Goal: Browse casually

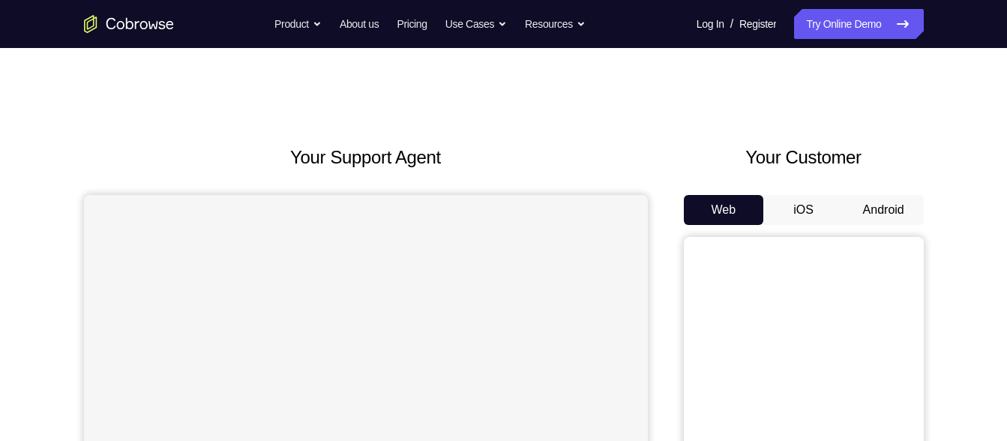
click at [888, 198] on button "Android" at bounding box center [884, 210] width 80 height 30
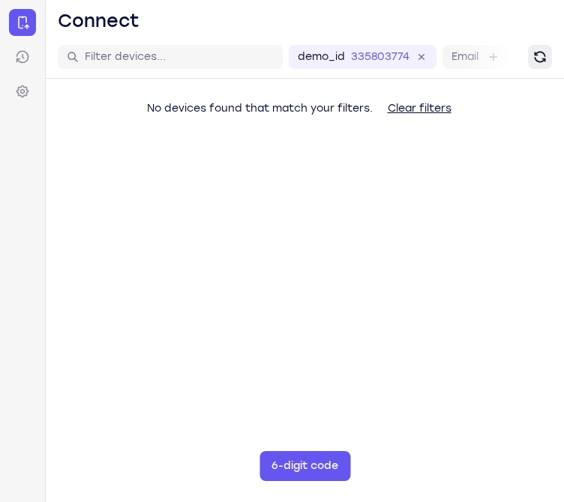
click at [530, 58] on button "Refresh" at bounding box center [540, 57] width 24 height 24
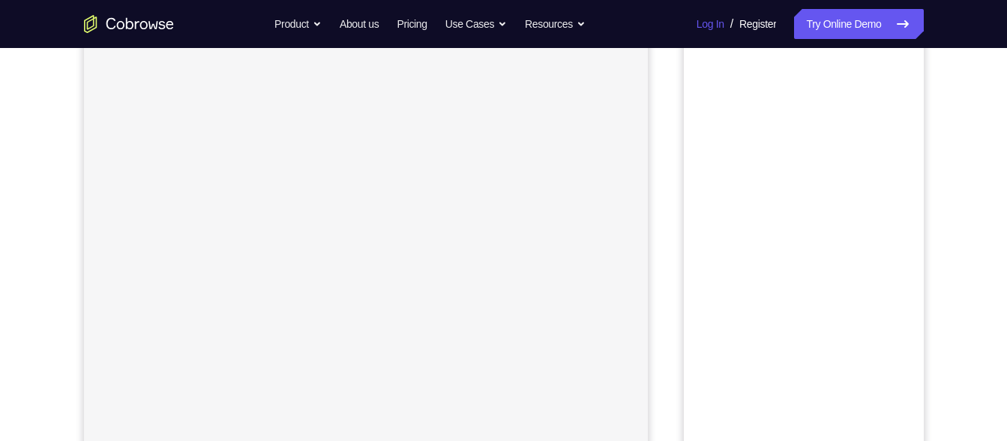
scroll to position [125, 0]
